Goal: Find specific page/section: Find specific page/section

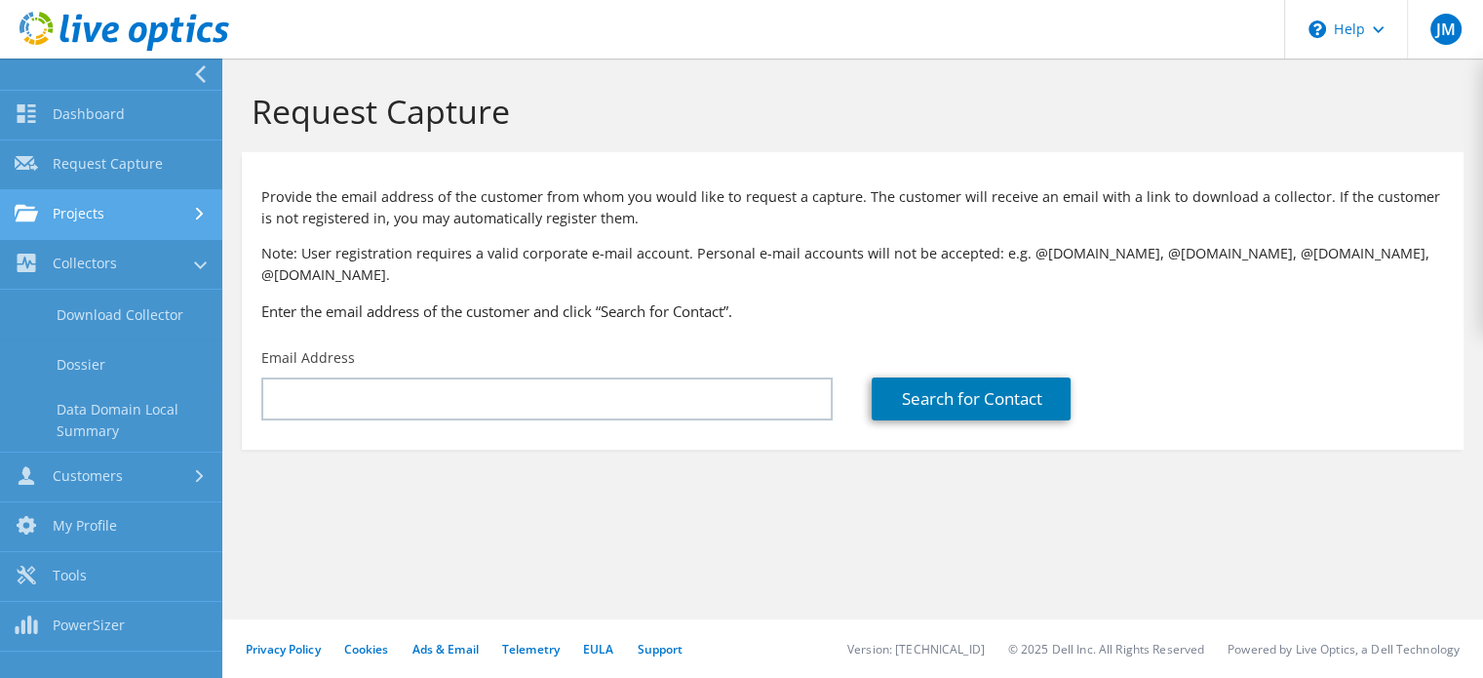
click at [93, 202] on link "Projects" at bounding box center [111, 215] width 222 height 50
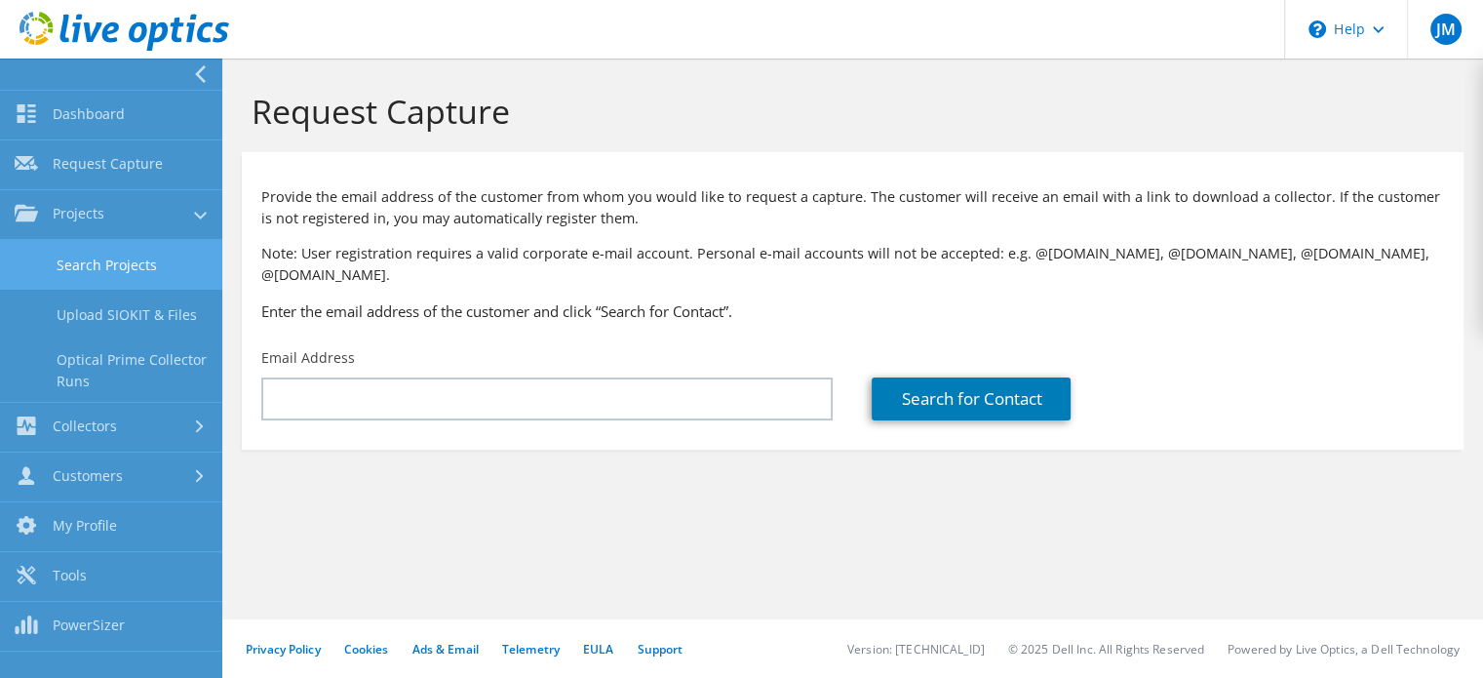
click at [121, 255] on link "Search Projects" at bounding box center [111, 265] width 222 height 50
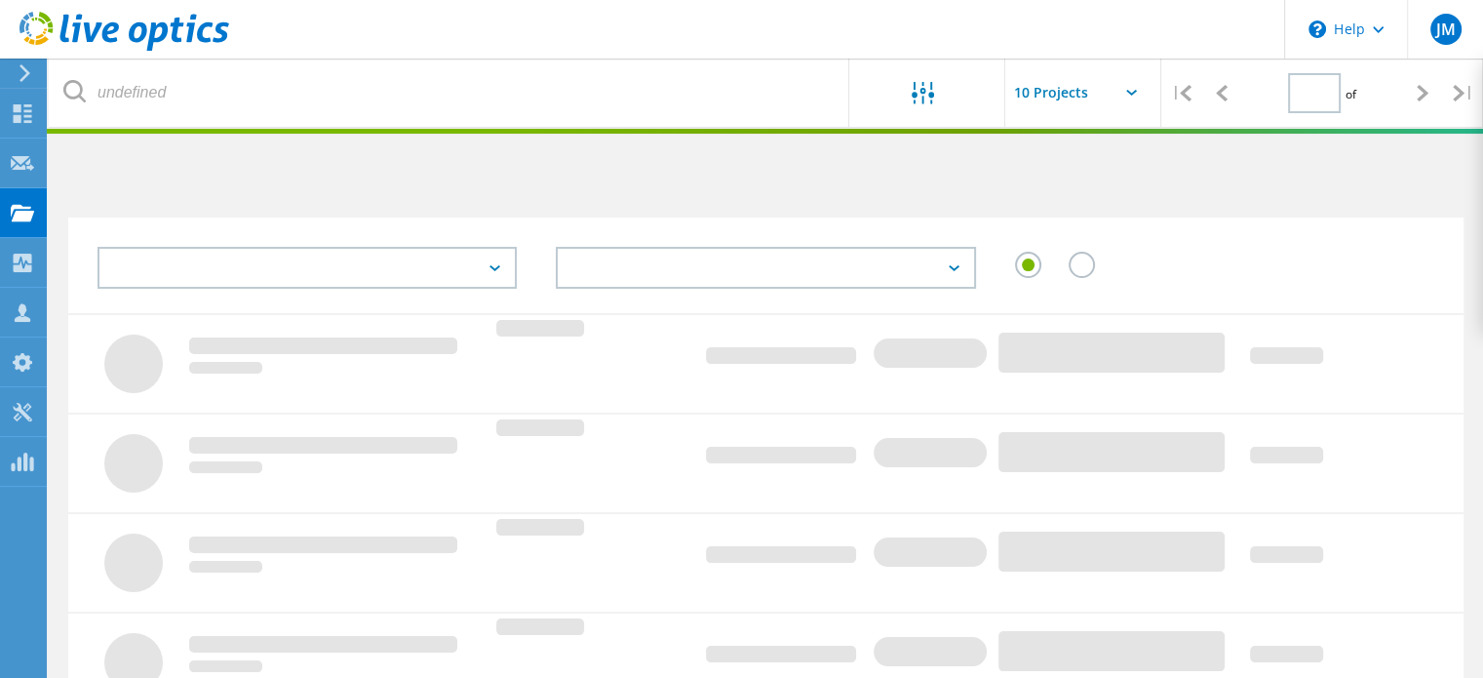
type input "1"
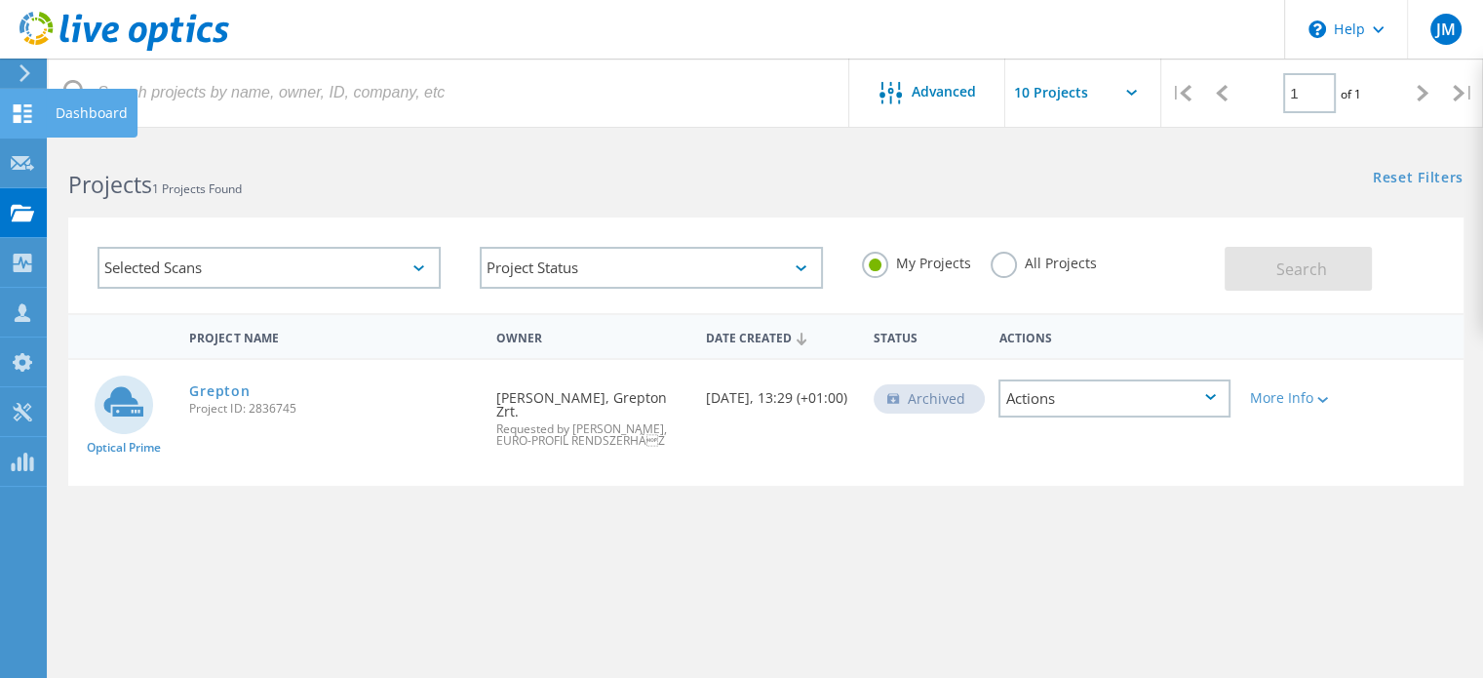
click at [25, 107] on icon at bounding box center [22, 113] width 23 height 19
